Goal: Task Accomplishment & Management: Manage account settings

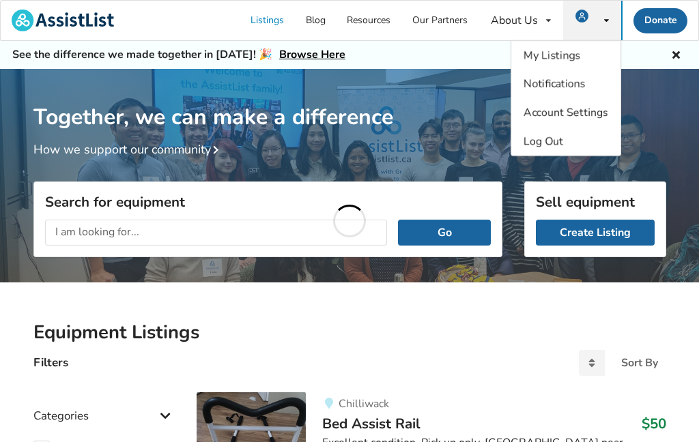
click at [604, 18] on icon at bounding box center [606, 20] width 5 height 8
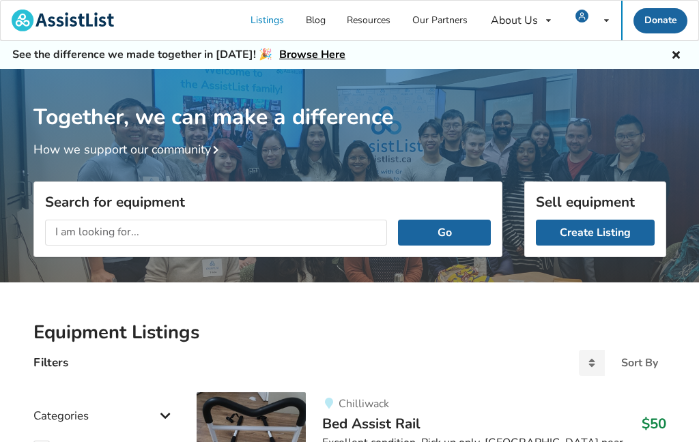
scroll to position [0, 262]
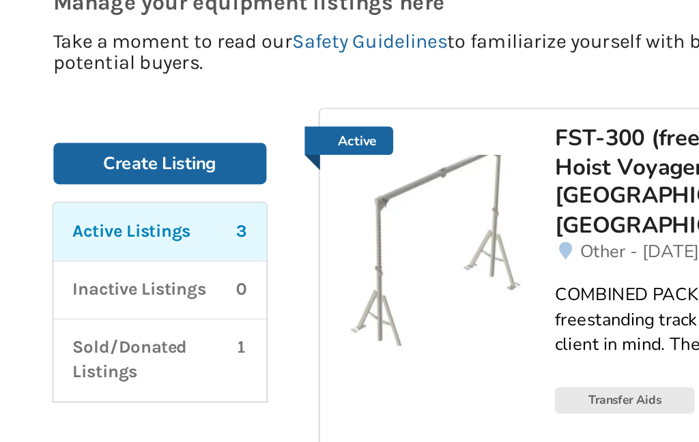
scroll to position [183, 212]
click at [347, 112] on div "FST-300 (free standing track) & Hoist Voyager Portable 9800009 in [GEOGRAPHIC_D…" at bounding box center [466, 113] width 239 height 72
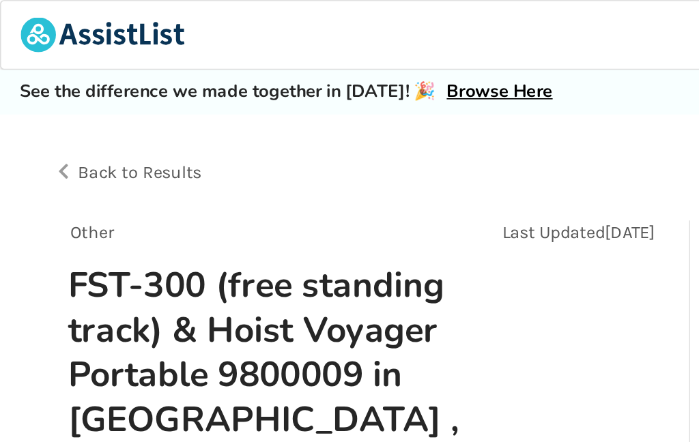
click at [55, 112] on span "Back to Results" at bounding box center [86, 107] width 77 height 13
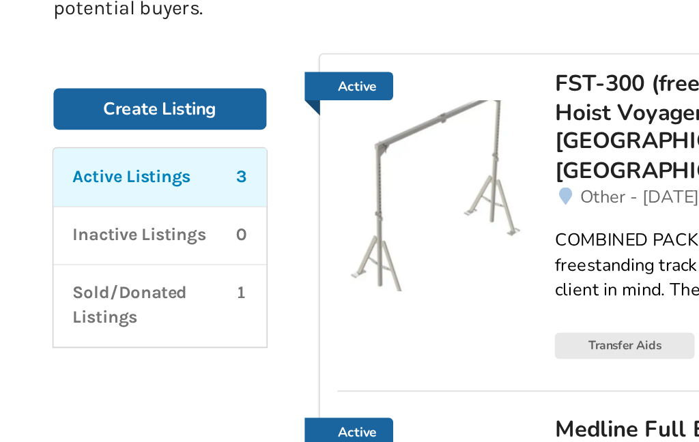
scroll to position [195, 0]
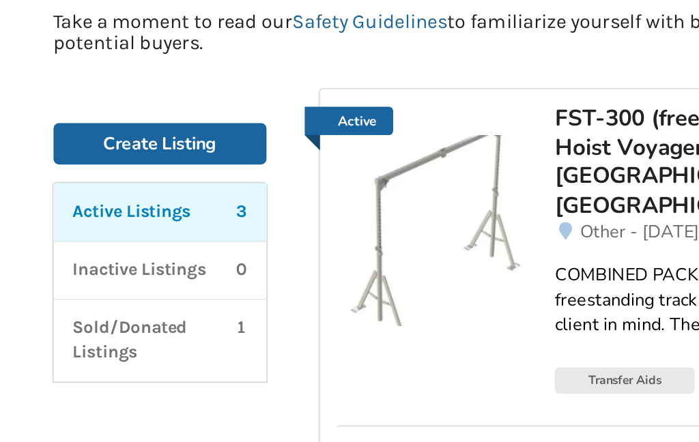
click at [212, 75] on link "Active" at bounding box center [217, 76] width 55 height 18
